Goal: Task Accomplishment & Management: Use online tool/utility

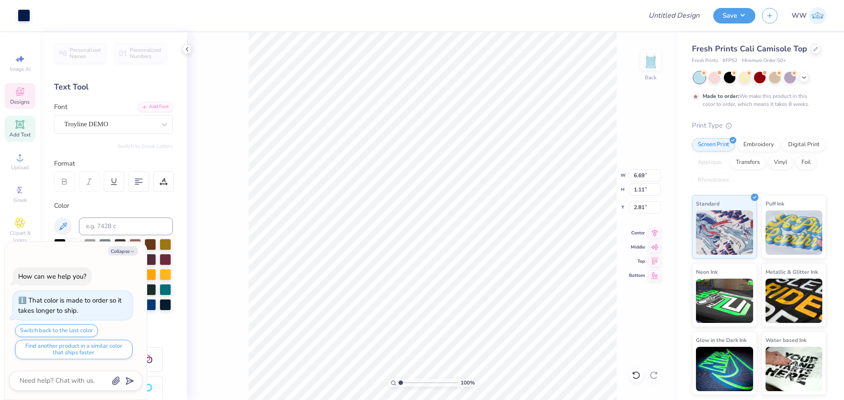
scroll to position [8, 1]
type textarea "x"
type textarea "Zeta Tau Alph"
type textarea "x"
type textarea "Zeta Tau Alp"
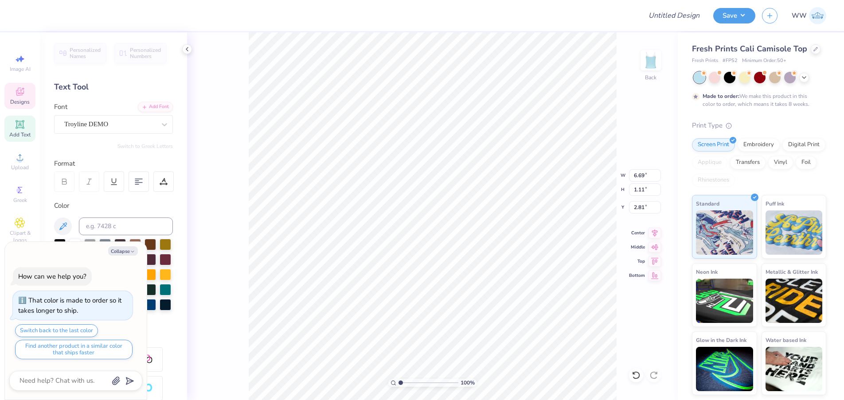
type textarea "x"
type textarea "Zeta Tau Al"
type textarea "x"
type textarea "Zeta Tau A"
type textarea "x"
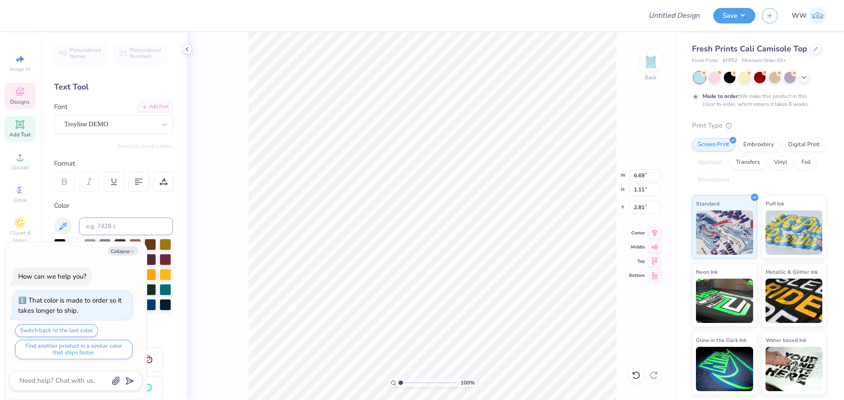
type textarea "Zeta Tau"
type textarea "x"
type textarea "Zeta Tau"
type textarea "x"
type textarea "Zeta Ta"
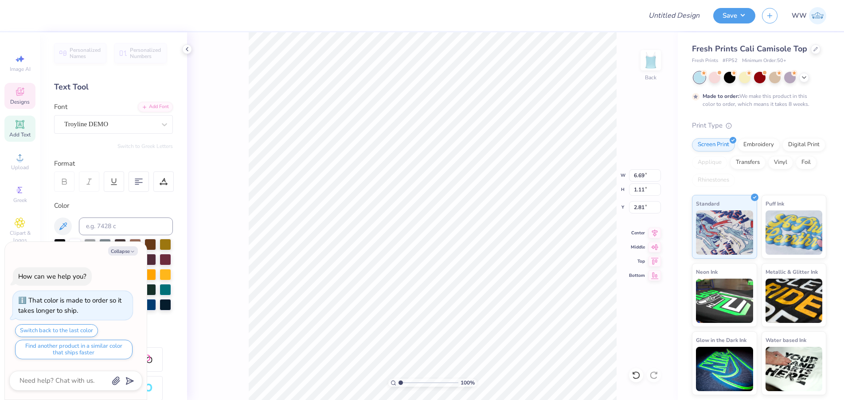
type textarea "x"
type textarea "Zeta T"
type textarea "x"
type textarea "Zeta"
type textarea "x"
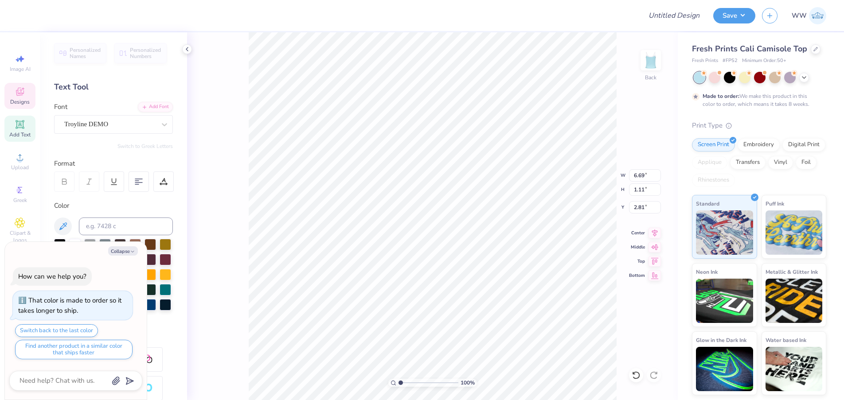
type textarea "Zeta"
type textarea "x"
type textarea "Zet"
type textarea "x"
type textarea "Ze"
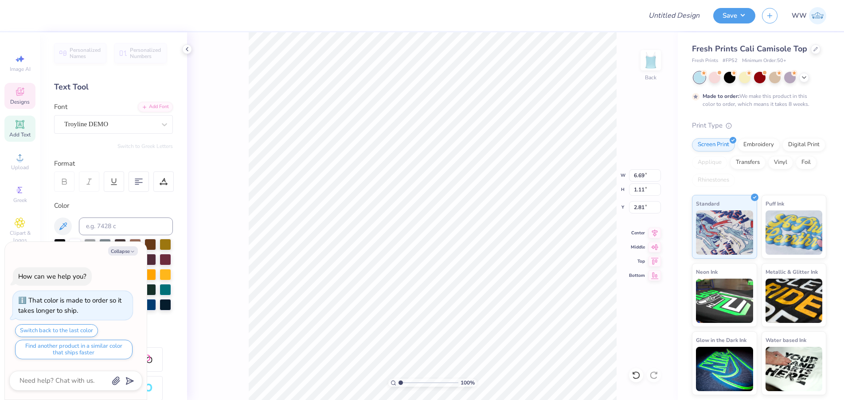
type textarea "x"
type textarea "Z"
type textarea "x"
type textarea "PI"
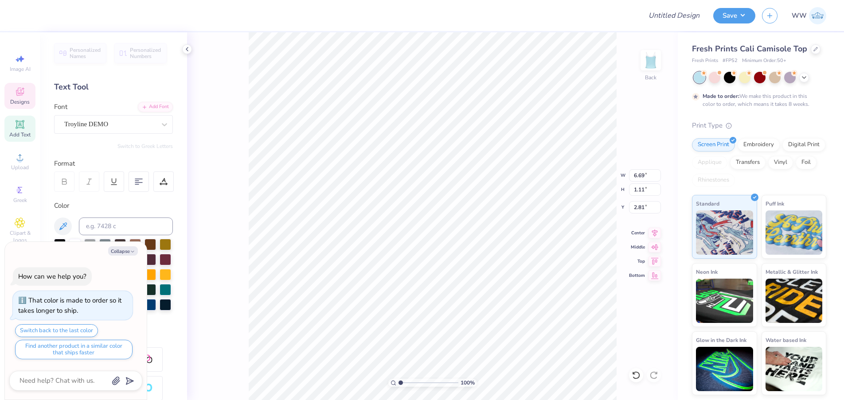
type textarea "x"
type textarea "PI"
type textarea "x"
type textarea "PI B"
type textarea "x"
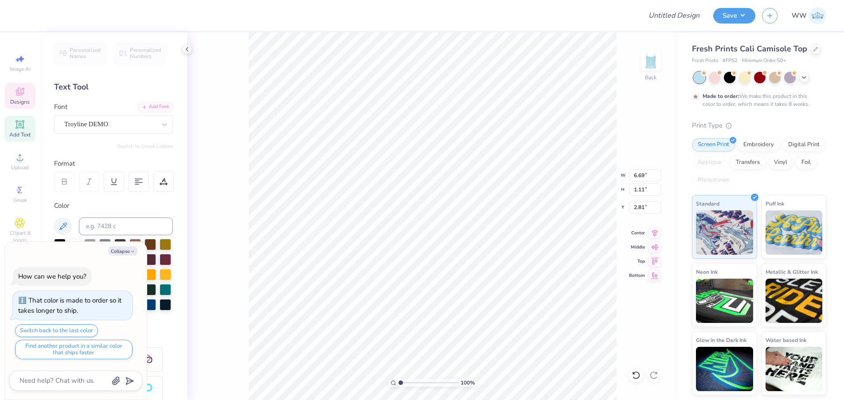
type textarea "PI Be"
type textarea "x"
type textarea "PI Bet"
type textarea "x"
type textarea "PI Beta"
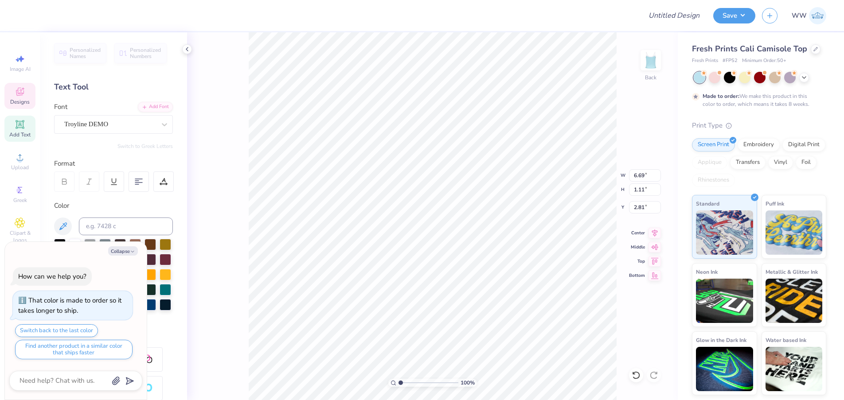
type textarea "x"
type textarea "PI Beta P"
type textarea "x"
type textarea "PI Beta Phi"
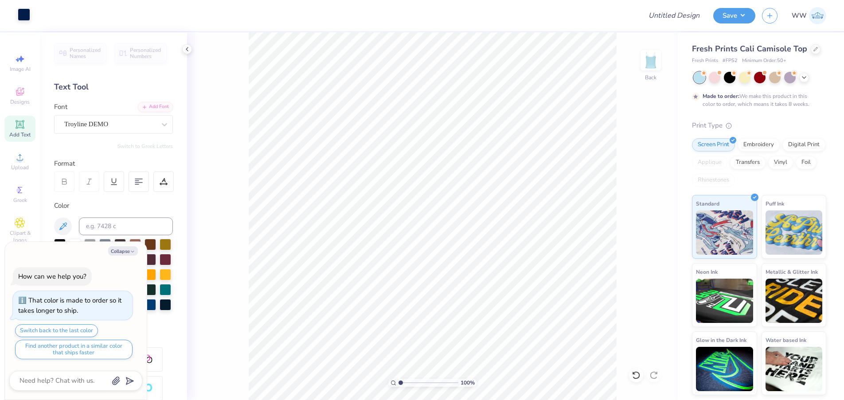
click at [21, 15] on div at bounding box center [24, 14] width 12 height 12
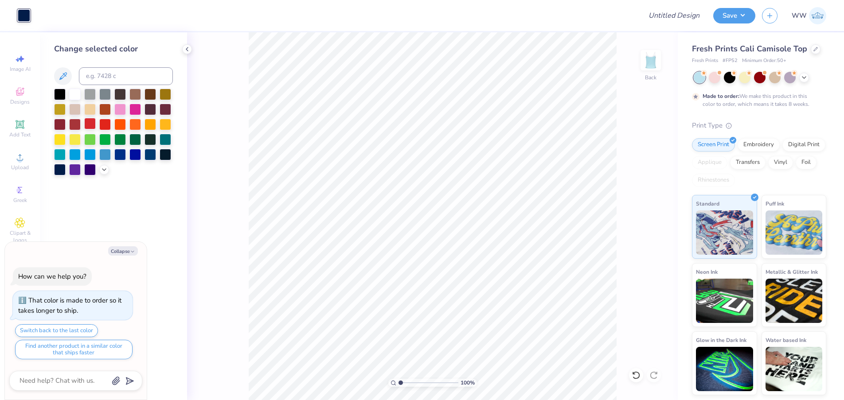
click at [92, 122] on div at bounding box center [90, 124] width 12 height 12
click at [791, 80] on div at bounding box center [790, 77] width 12 height 12
click at [78, 93] on div at bounding box center [75, 94] width 12 height 12
click at [123, 250] on button "Collapse" at bounding box center [123, 250] width 30 height 9
type textarea "x"
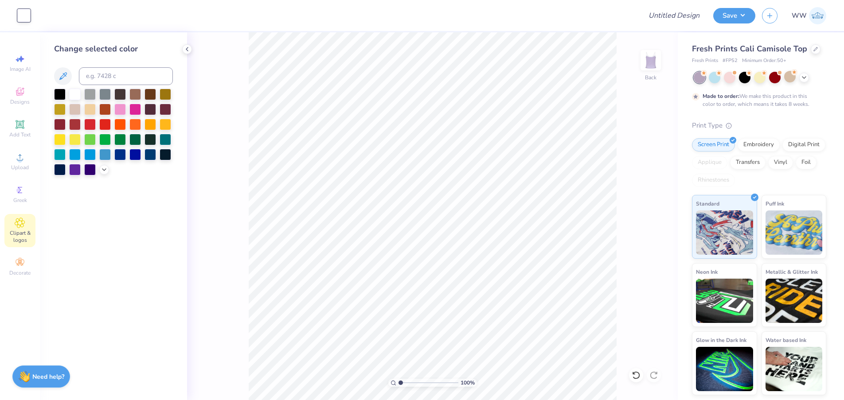
click at [18, 227] on icon at bounding box center [20, 223] width 10 height 11
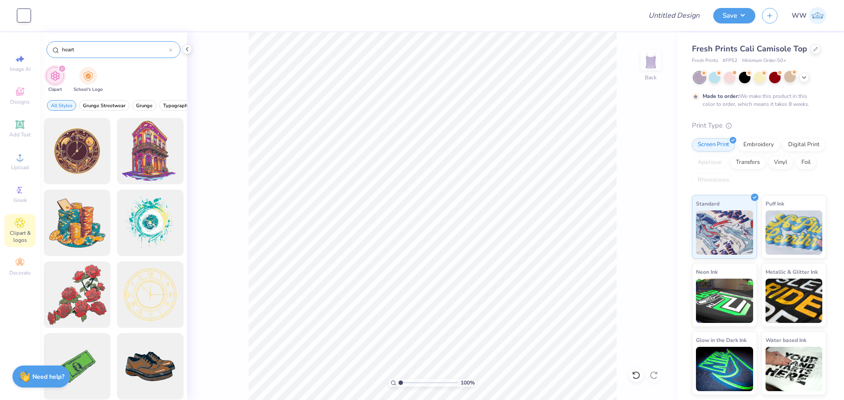
type input "heart"
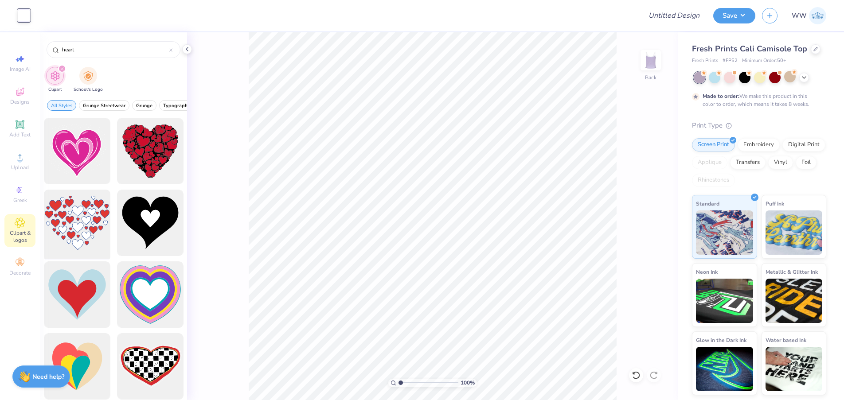
click at [84, 223] on div at bounding box center [76, 223] width 73 height 73
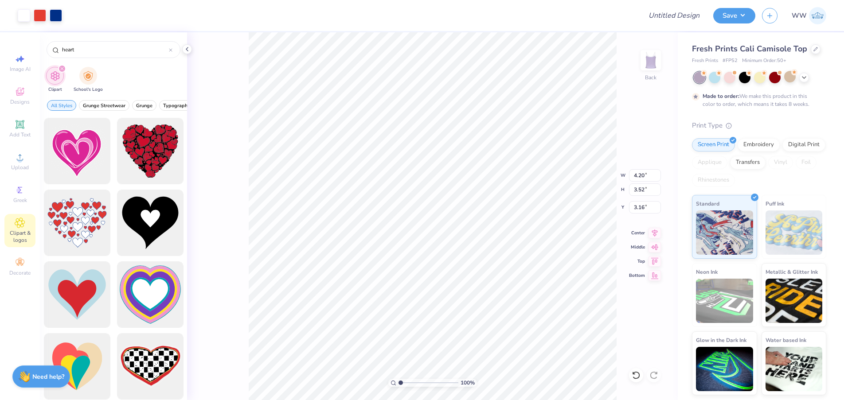
type input "4.20"
type input "3.52"
type input "6.56"
click at [814, 50] on icon at bounding box center [816, 49] width 4 height 4
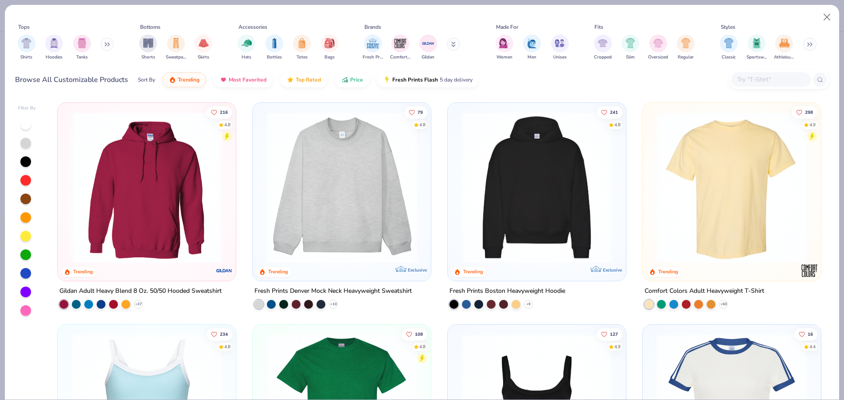
click at [139, 194] on img at bounding box center [146, 188] width 160 height 152
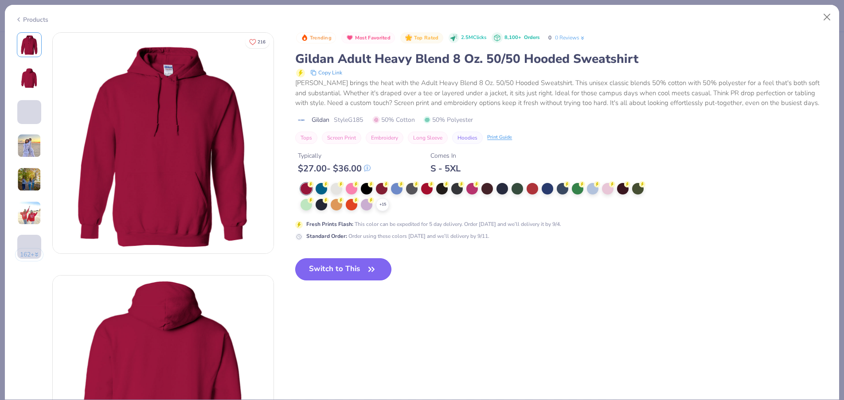
click at [331, 273] on button "Switch to This" at bounding box center [343, 269] width 96 height 22
click at [327, 271] on button "Switch to This" at bounding box center [343, 269] width 96 height 22
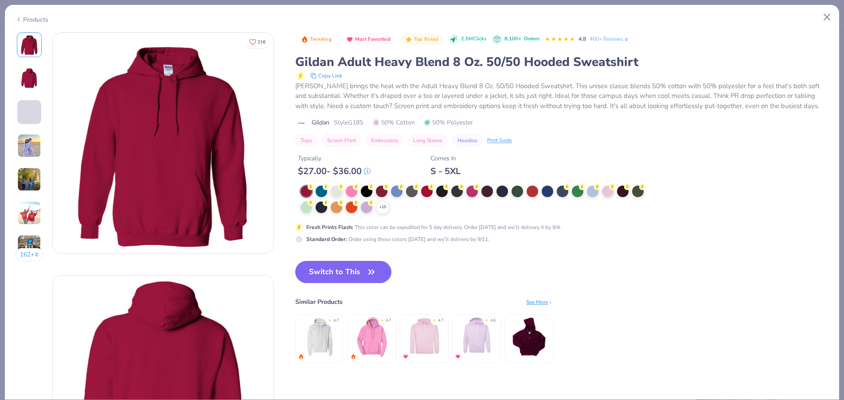
click at [338, 193] on div at bounding box center [337, 192] width 12 height 12
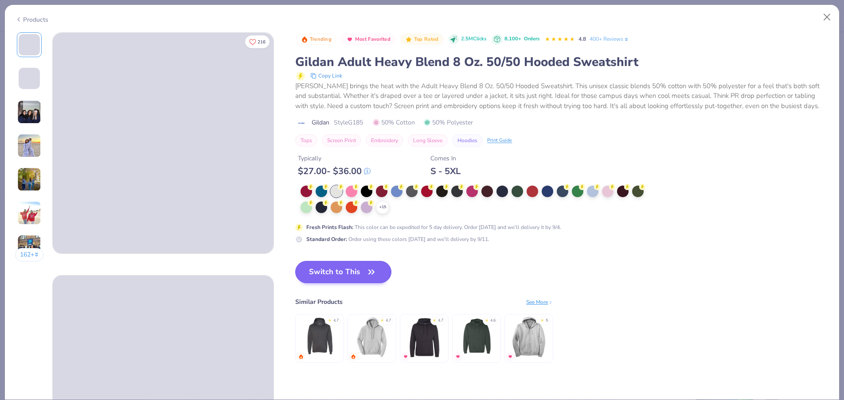
click at [352, 277] on button "Switch to This" at bounding box center [343, 272] width 96 height 22
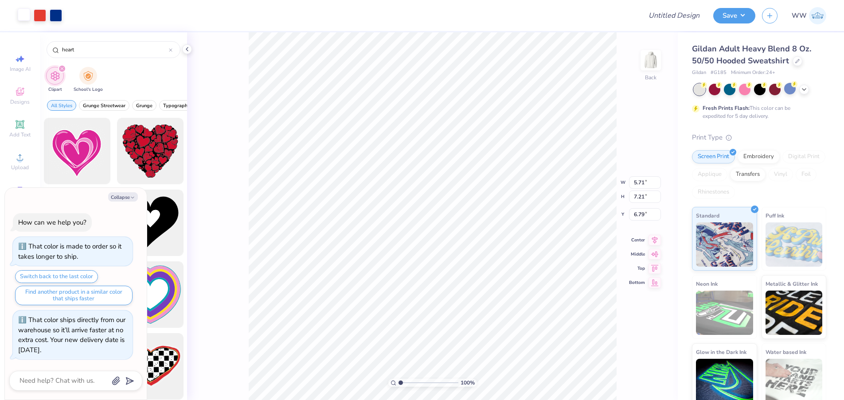
click at [20, 18] on div at bounding box center [24, 14] width 12 height 12
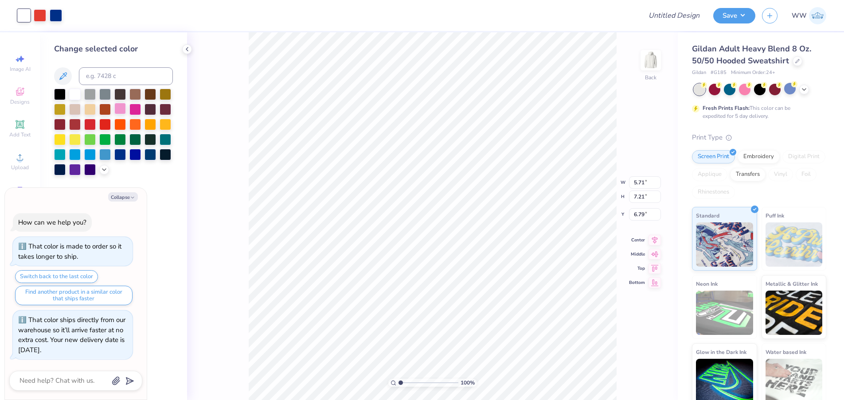
click at [120, 110] on div at bounding box center [120, 109] width 12 height 12
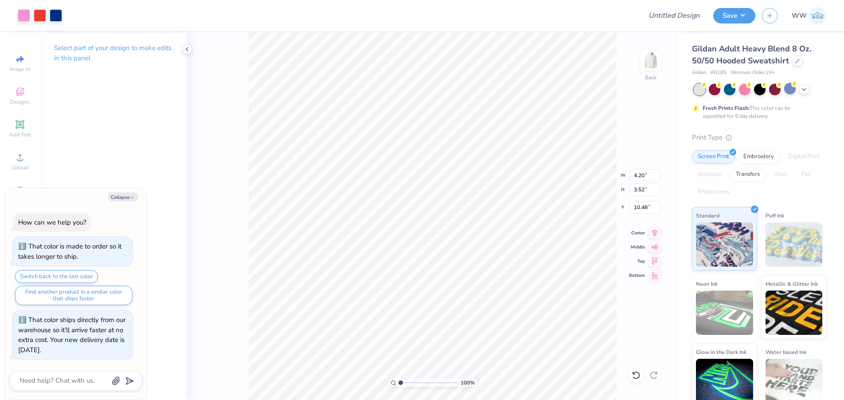
type textarea "x"
type input "1.24"
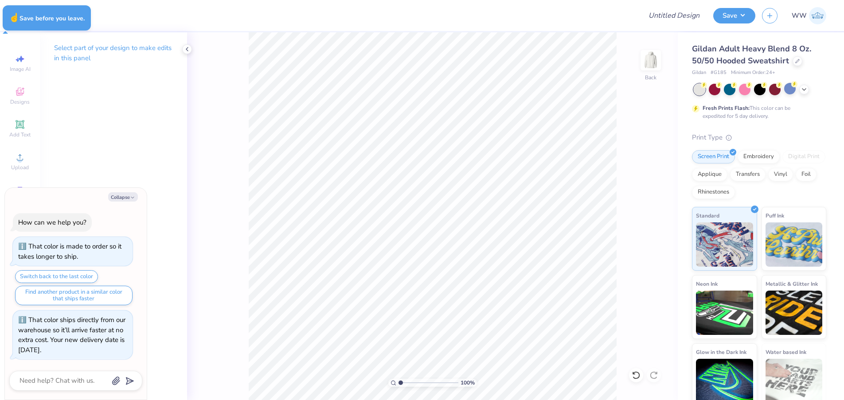
type textarea "x"
